Goal: Task Accomplishment & Management: Manage account settings

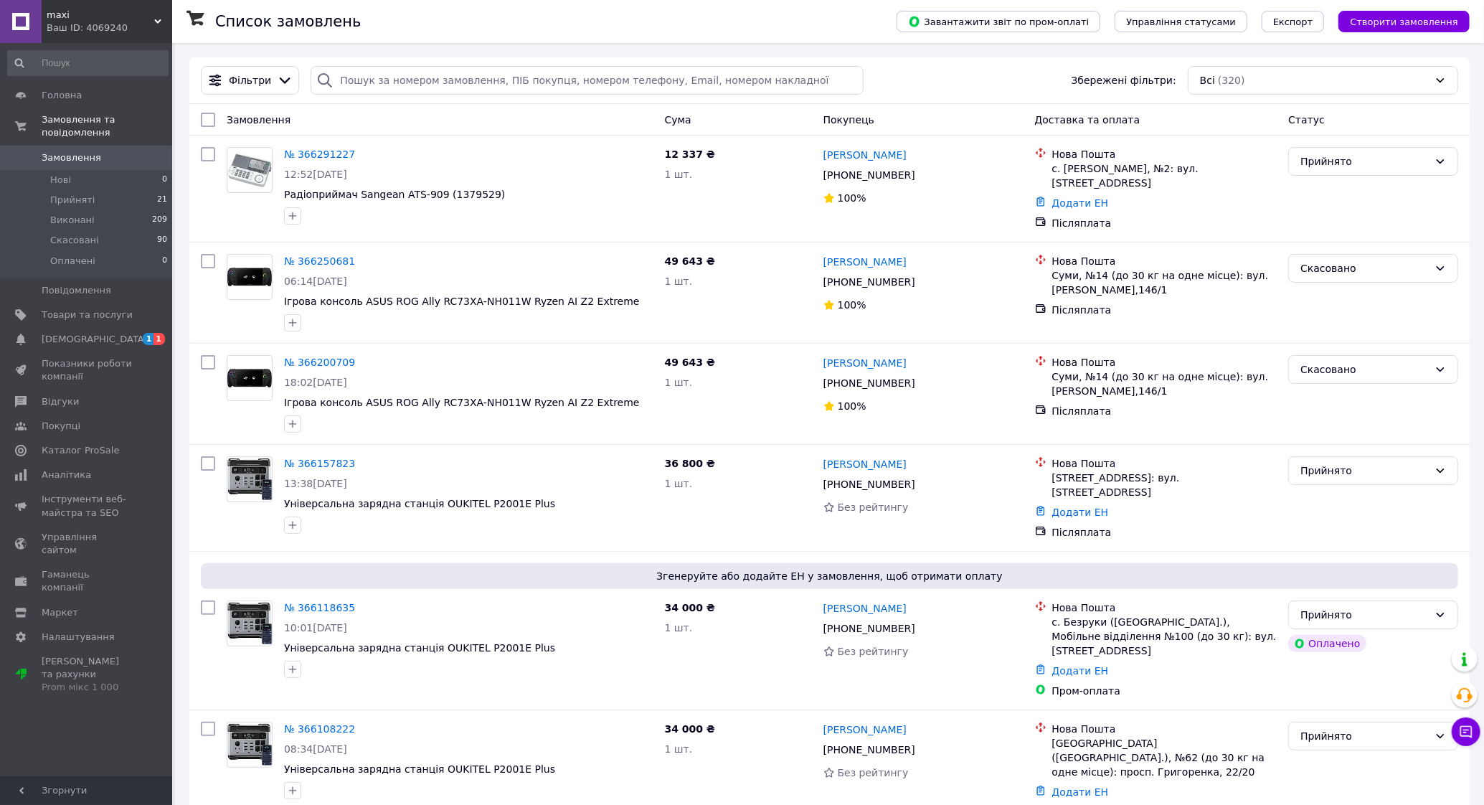
click at [57, 13] on span "maxi" at bounding box center [101, 15] width 108 height 13
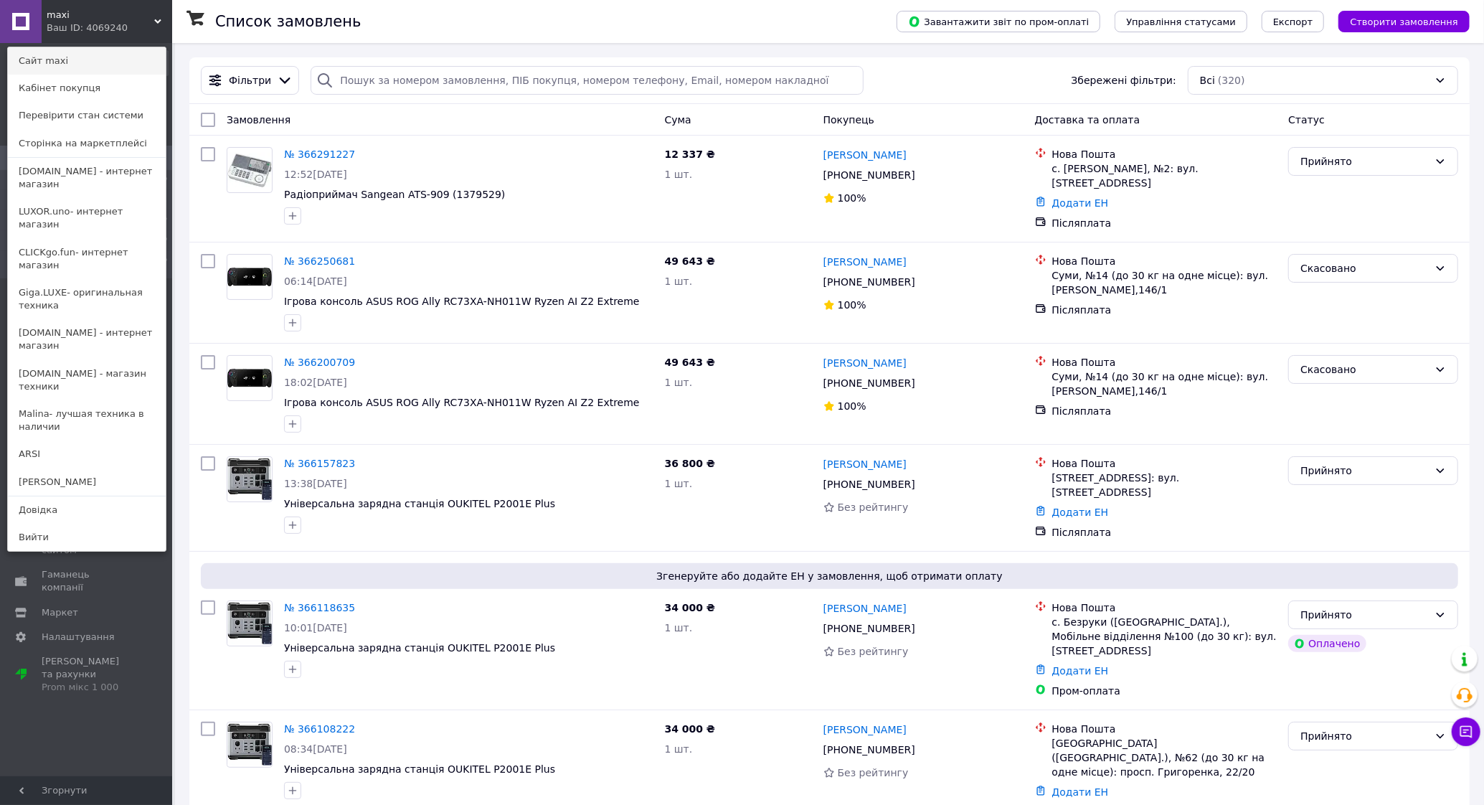
click at [49, 61] on link "Сайт maxi" at bounding box center [87, 60] width 158 height 27
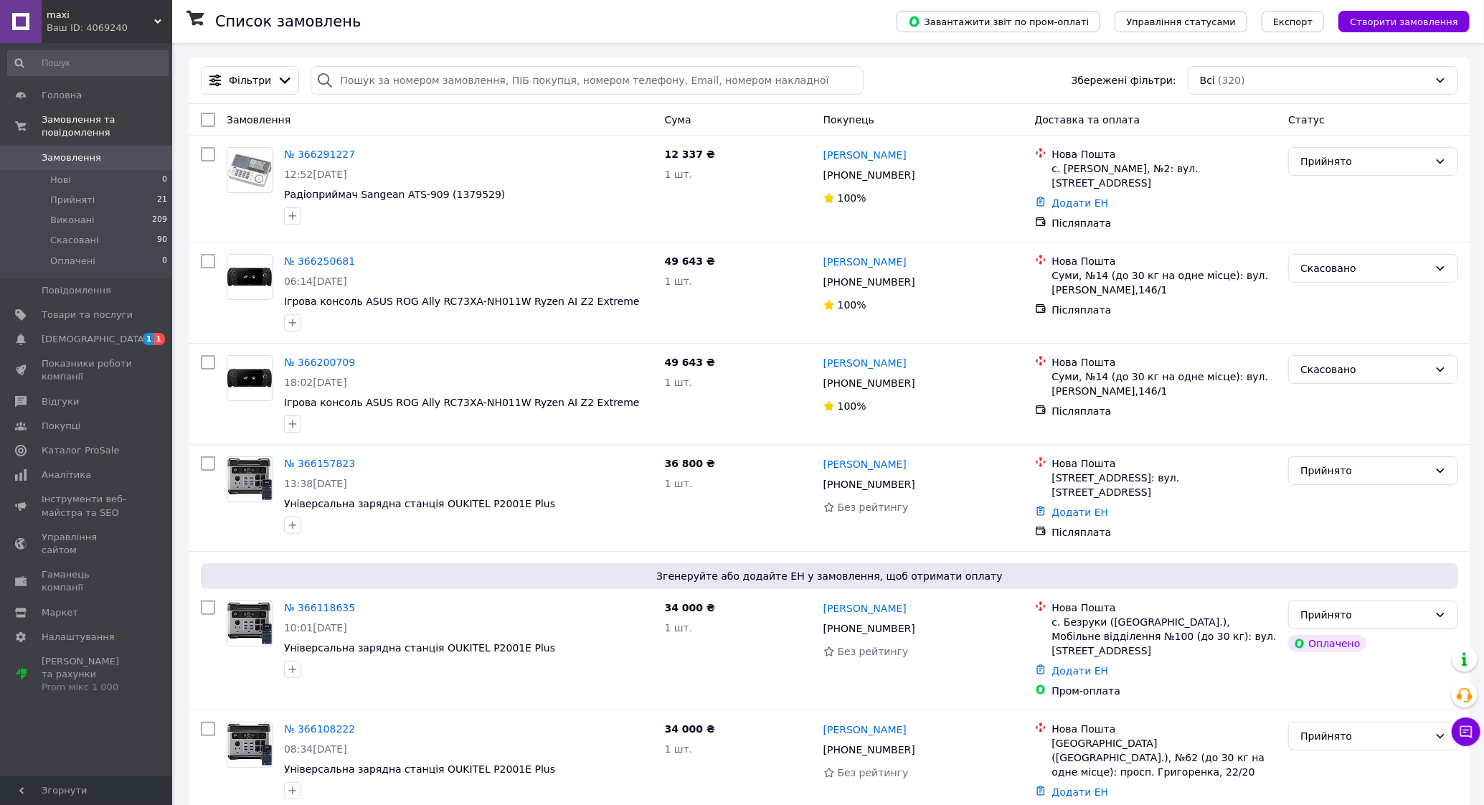
click at [141, 27] on div "Ваш ID: 4069240" at bounding box center [110, 28] width 126 height 13
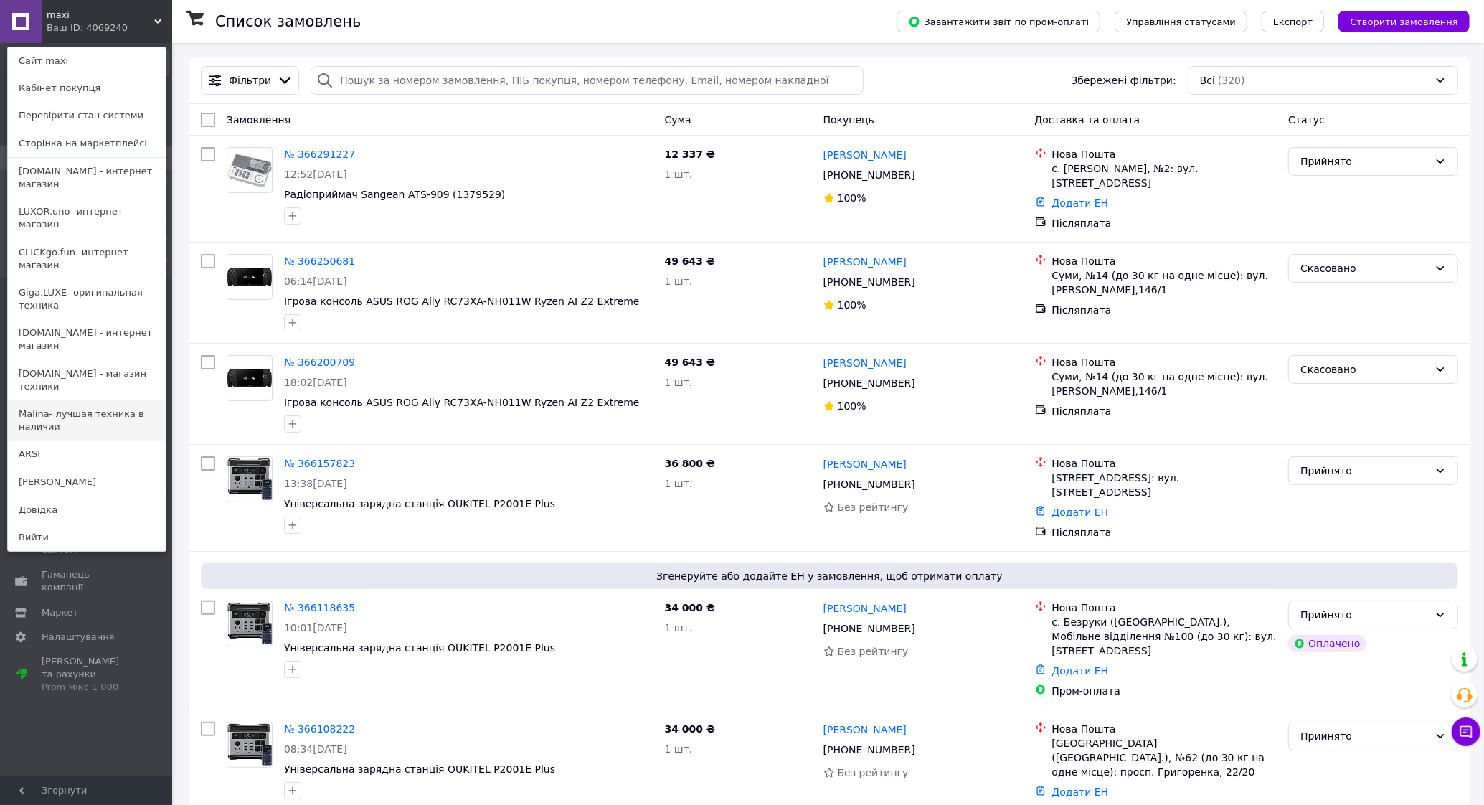
click at [99, 400] on link "Malina- лучшая техника в наличии" at bounding box center [87, 420] width 158 height 40
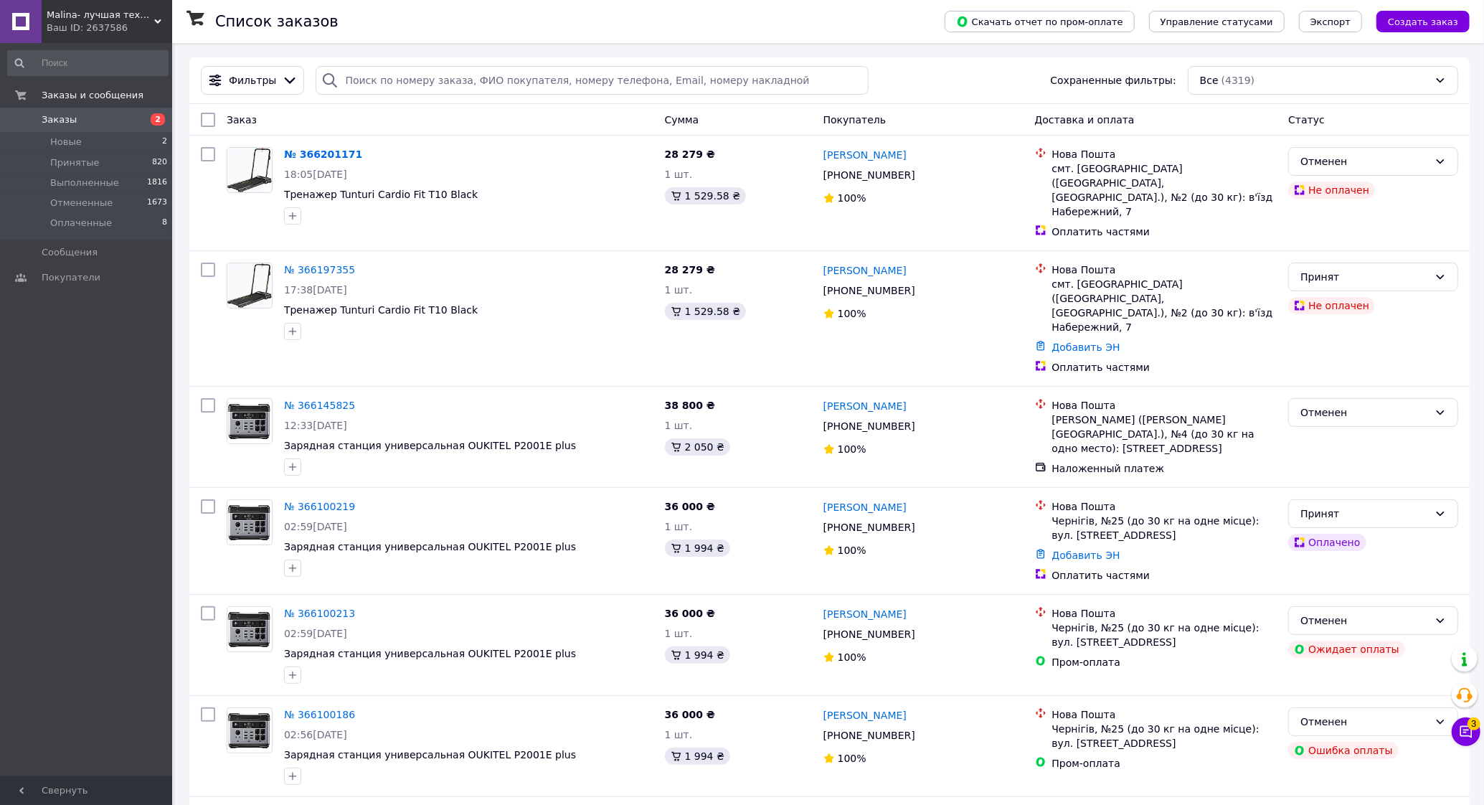
click at [62, 12] on span "Malina- лучшая техника в наличии" at bounding box center [101, 15] width 108 height 13
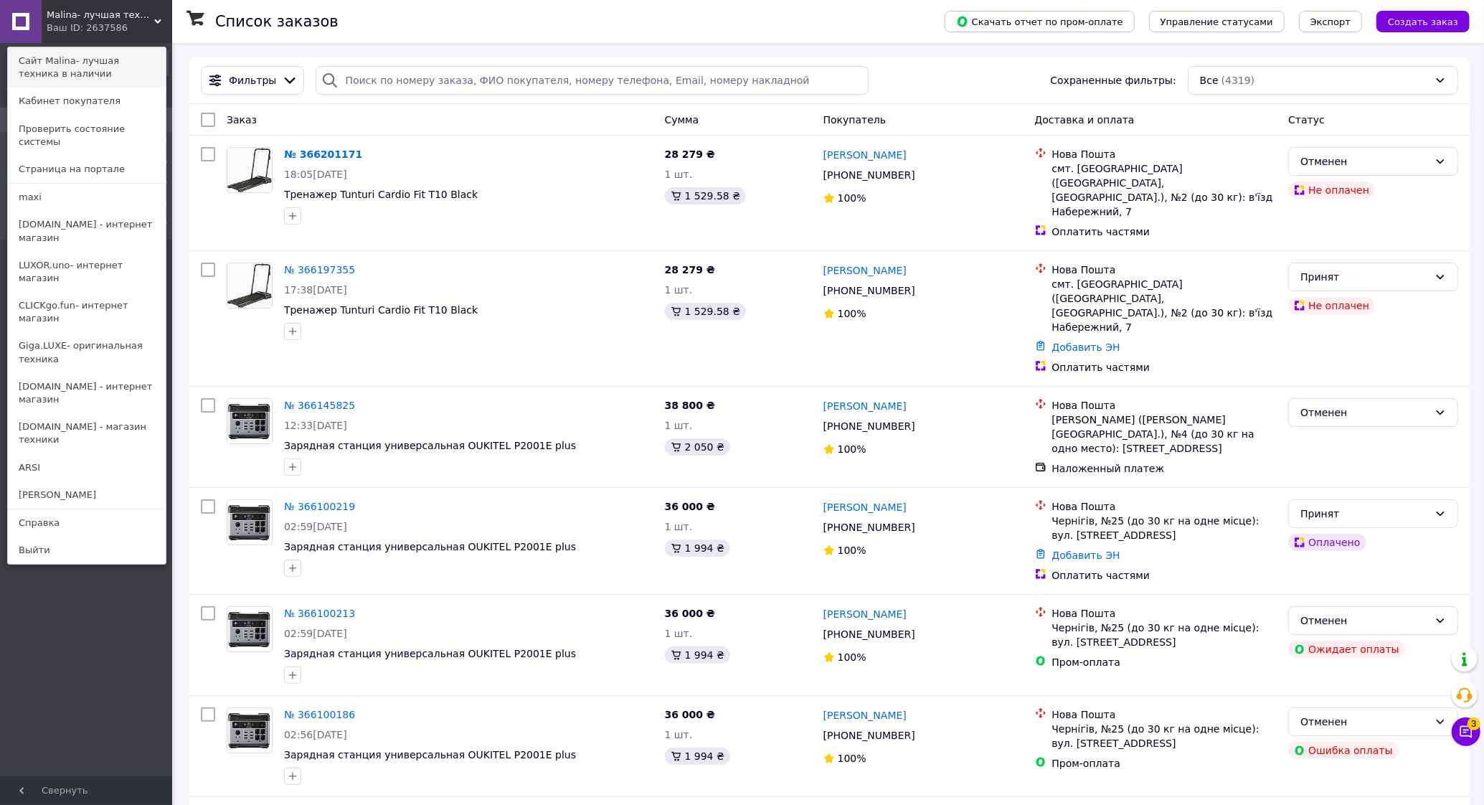
click at [56, 61] on link "Сайт Malina- лучшая техника в наличии" at bounding box center [87, 67] width 158 height 40
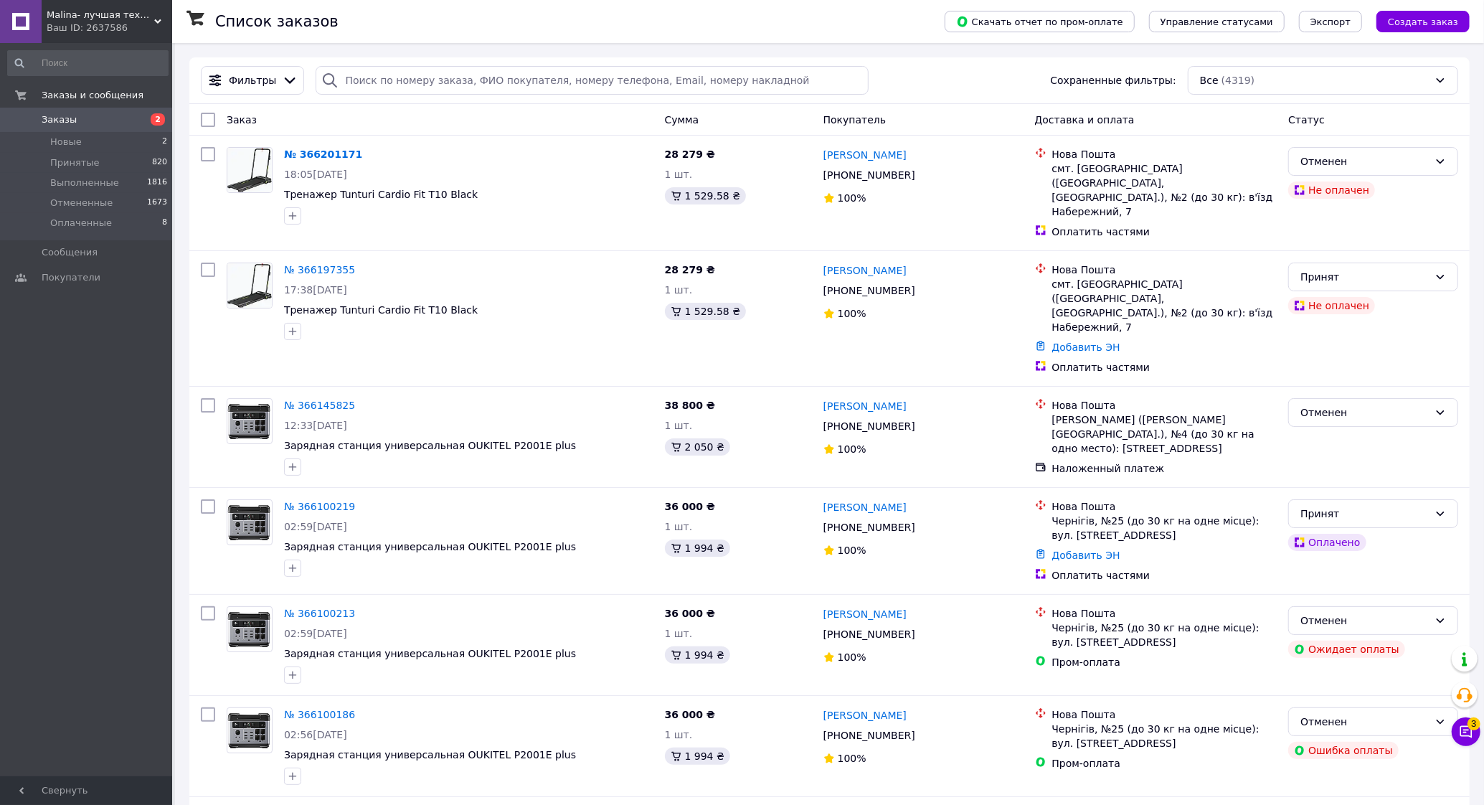
click at [142, 18] on span "Malina- лучшая техника в наличии" at bounding box center [101, 15] width 108 height 13
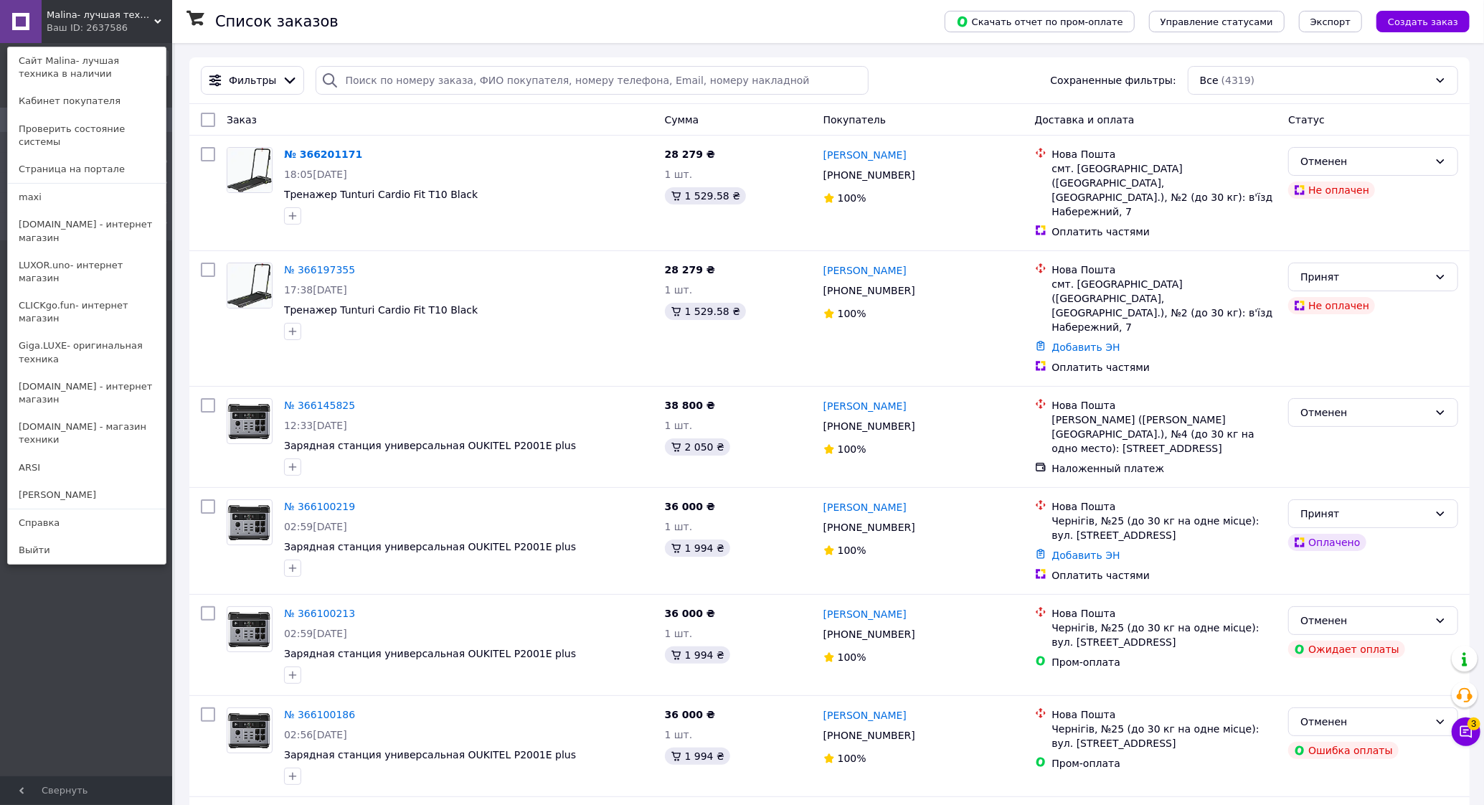
click at [468, 98] on div "Фильтры Сохраненные фильтры: Все (4319)" at bounding box center [829, 80] width 1281 height 47
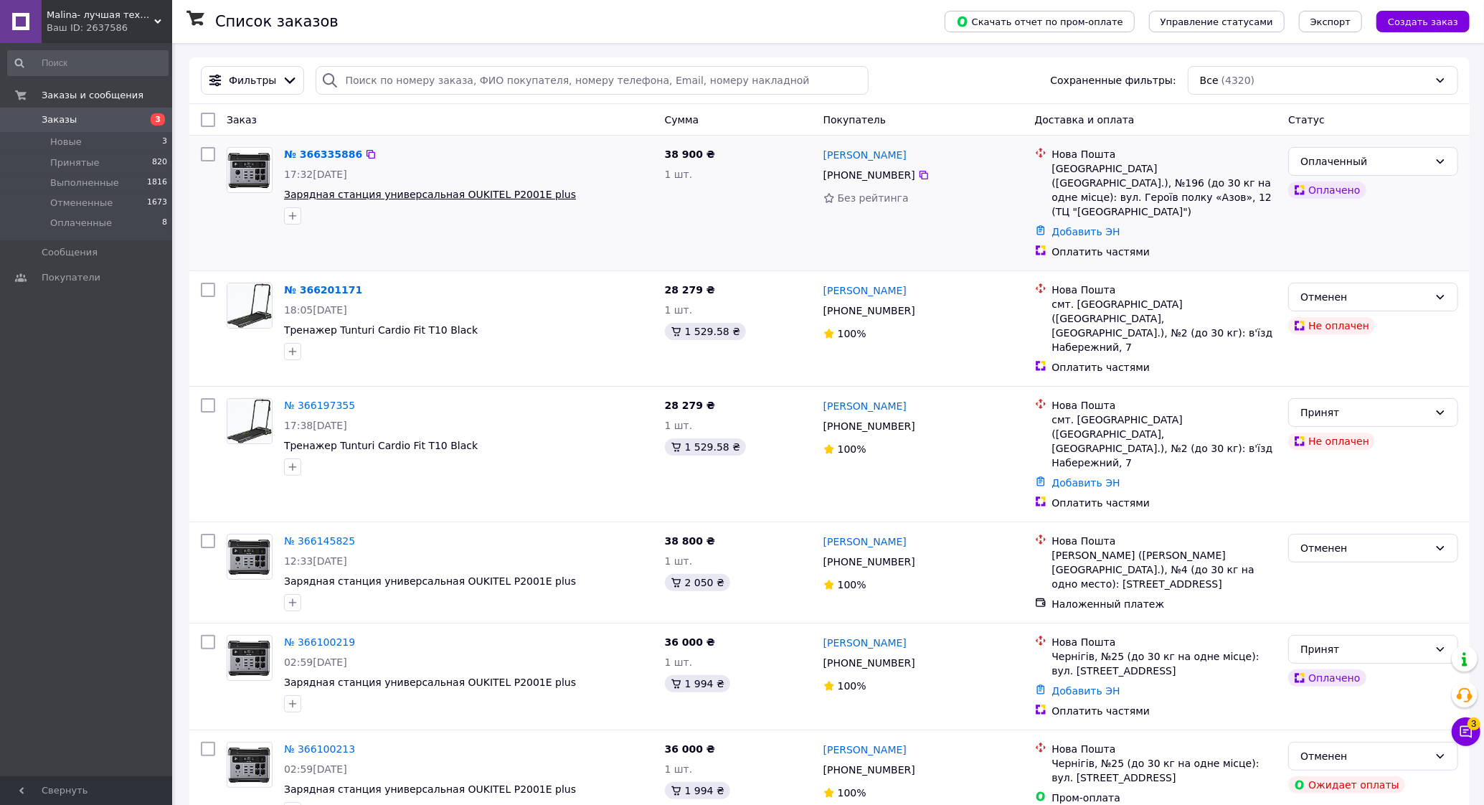
click at [405, 192] on span "Зарядная станция универсальная OUKITEL P2001E plus" at bounding box center [430, 194] width 292 height 11
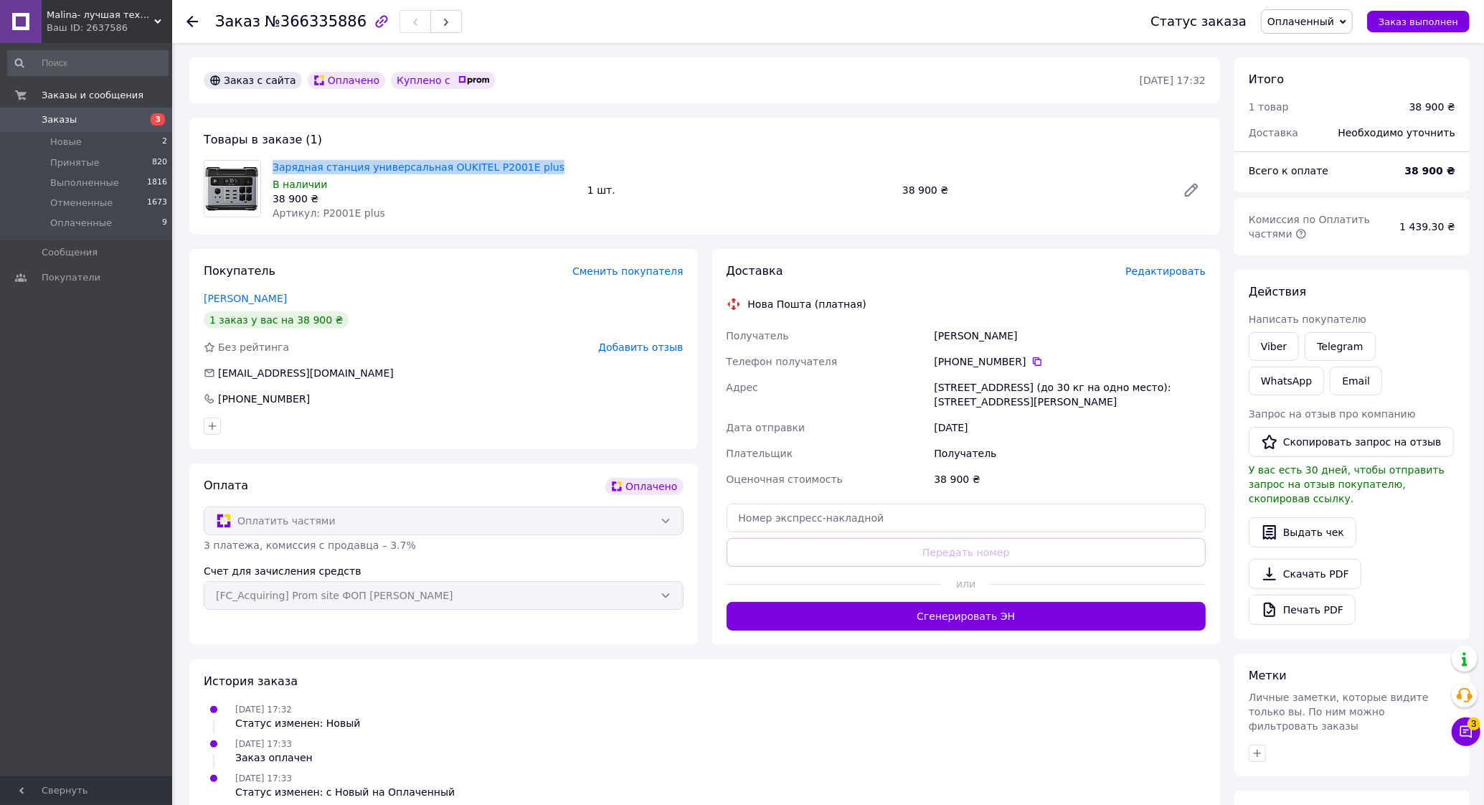
drag, startPoint x: 270, startPoint y: 166, endPoint x: 529, endPoint y: 173, distance: 258.3
click at [529, 173] on div "Зарядная станция универсальная OUKITEL P2001E plus В наличии 38 900 ₴ Артикул: …" at bounding box center [424, 190] width 315 height 66
copy link "Зарядная станция универсальная OUKITEL P2001E plus"
drag, startPoint x: 934, startPoint y: 385, endPoint x: 1060, endPoint y: 405, distance: 127.8
click at [1060, 405] on div "[STREET_ADDRESS] (до 30 кг на одно место): [STREET_ADDRESS][PERSON_NAME]" at bounding box center [1070, 394] width 278 height 40
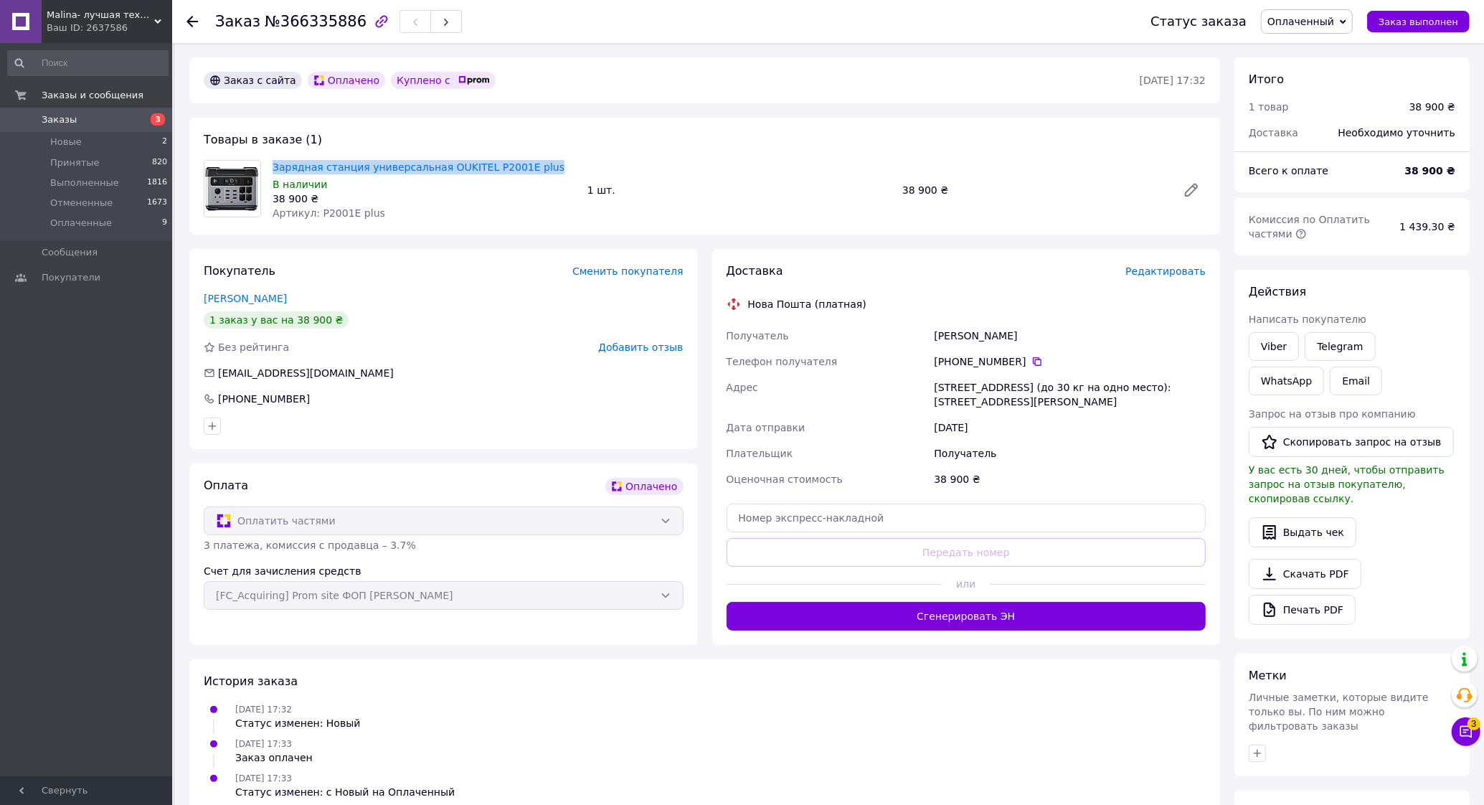
copy div "[STREET_ADDRESS] (до 30 кг на одно место): [STREET_ADDRESS][PERSON_NAME]"
click at [373, 24] on icon "button" at bounding box center [381, 21] width 17 height 17
drag, startPoint x: 217, startPoint y: 22, endPoint x: 345, endPoint y: 22, distance: 128.4
click at [345, 22] on h1 "Заказ №366335886" at bounding box center [290, 21] width 151 height 17
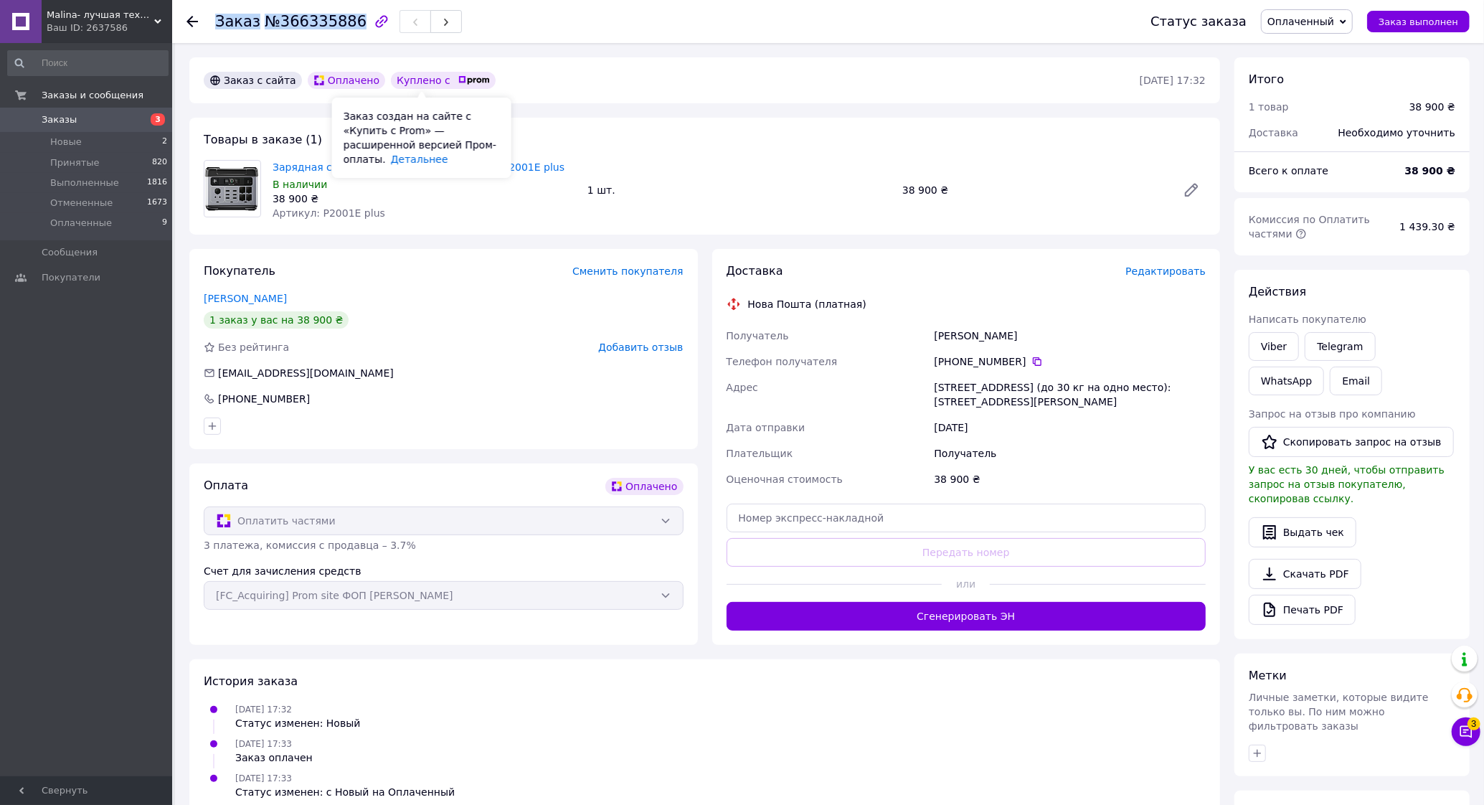
copy h1 "Заказ №366335886"
